Goal: Navigation & Orientation: Understand site structure

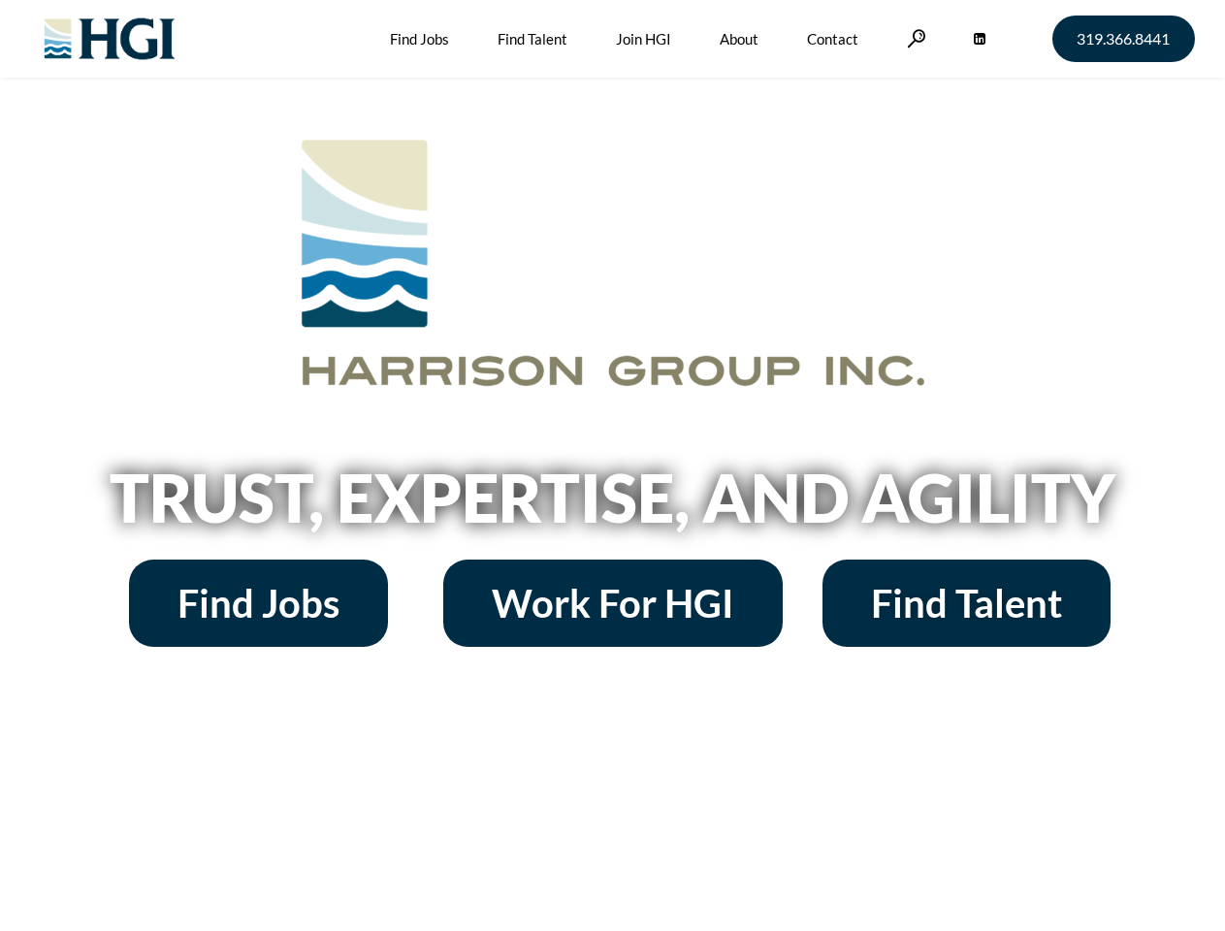
click at [612, 465] on h2 "Trust, Expertise, and Agility" at bounding box center [612, 497] width 1105 height 66
click at [913, 38] on link at bounding box center [916, 38] width 19 height 18
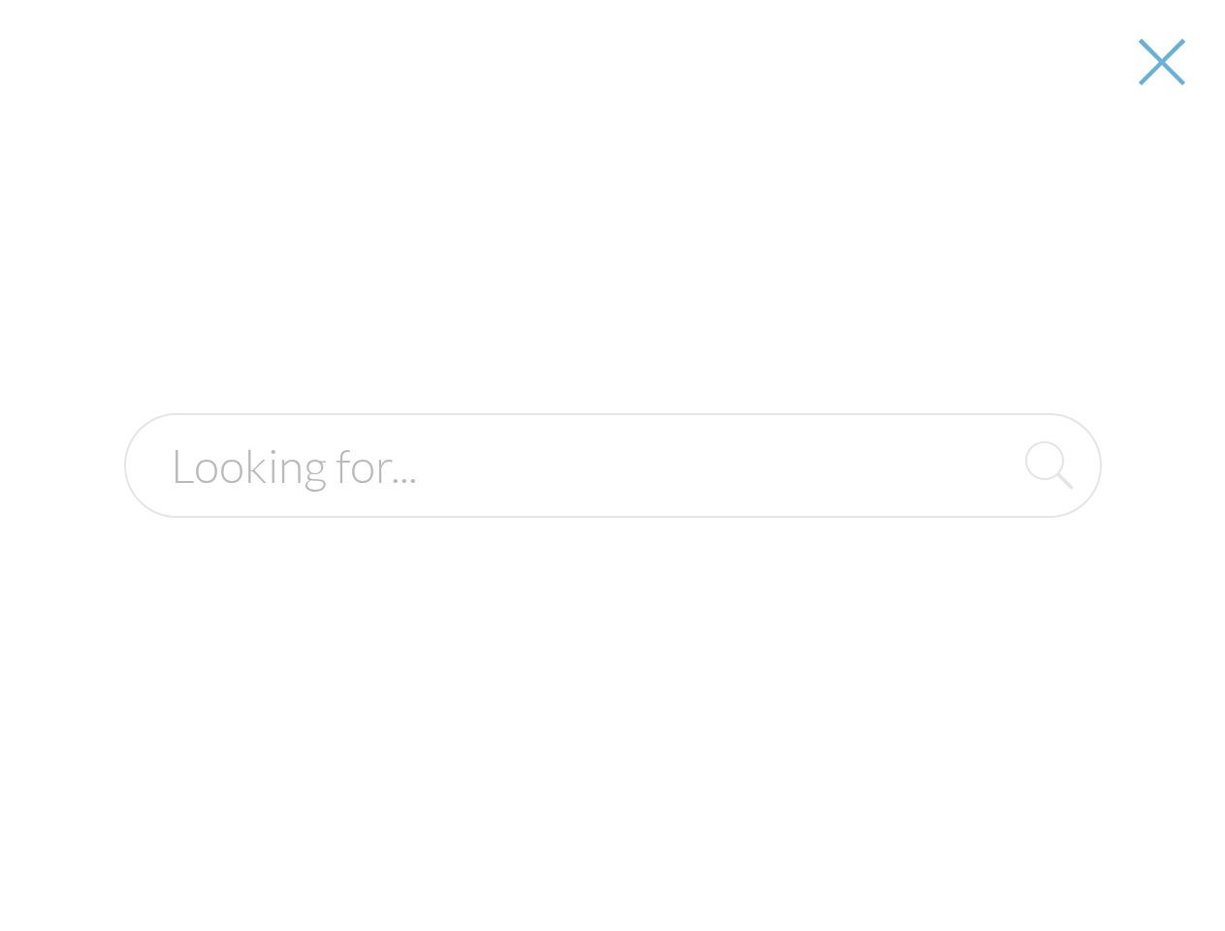
click at [612, 504] on h2 "Trust, Expertise, and Agility" at bounding box center [612, 497] width 1105 height 66
